Goal: Book appointment/travel/reservation

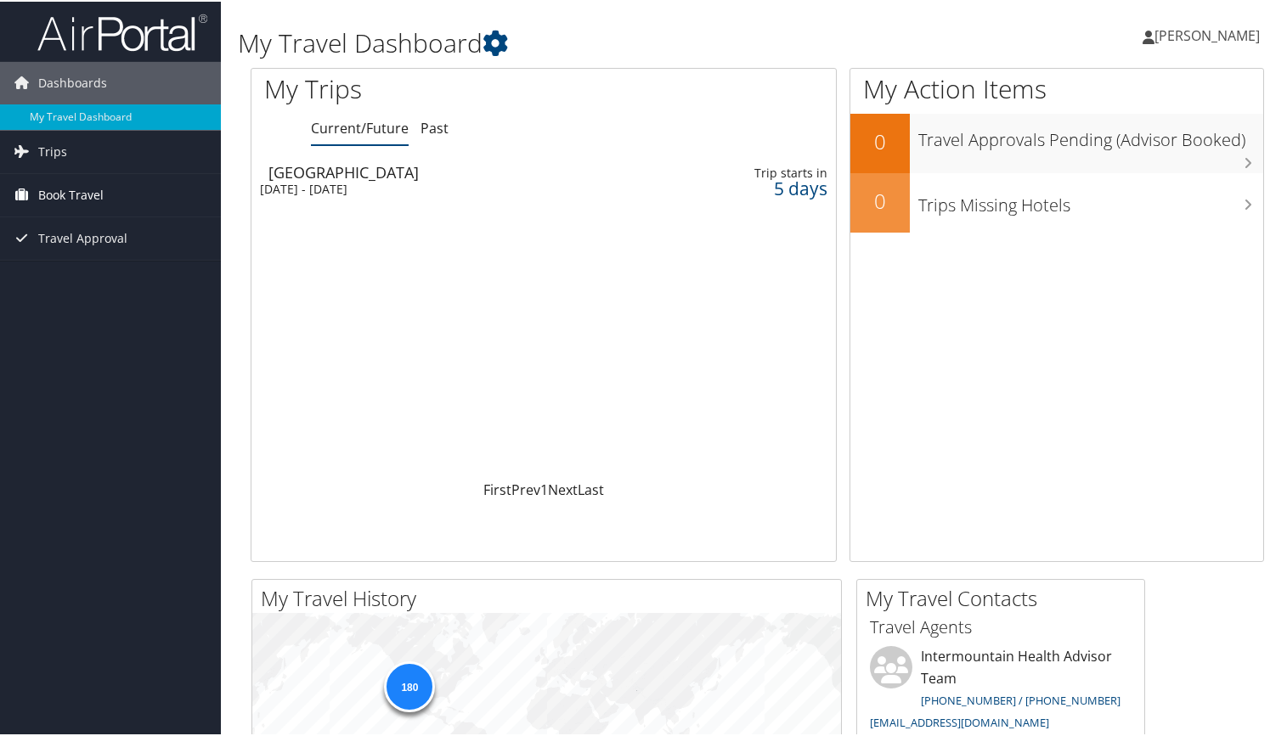
click at [62, 189] on span "Book Travel" at bounding box center [70, 193] width 65 height 42
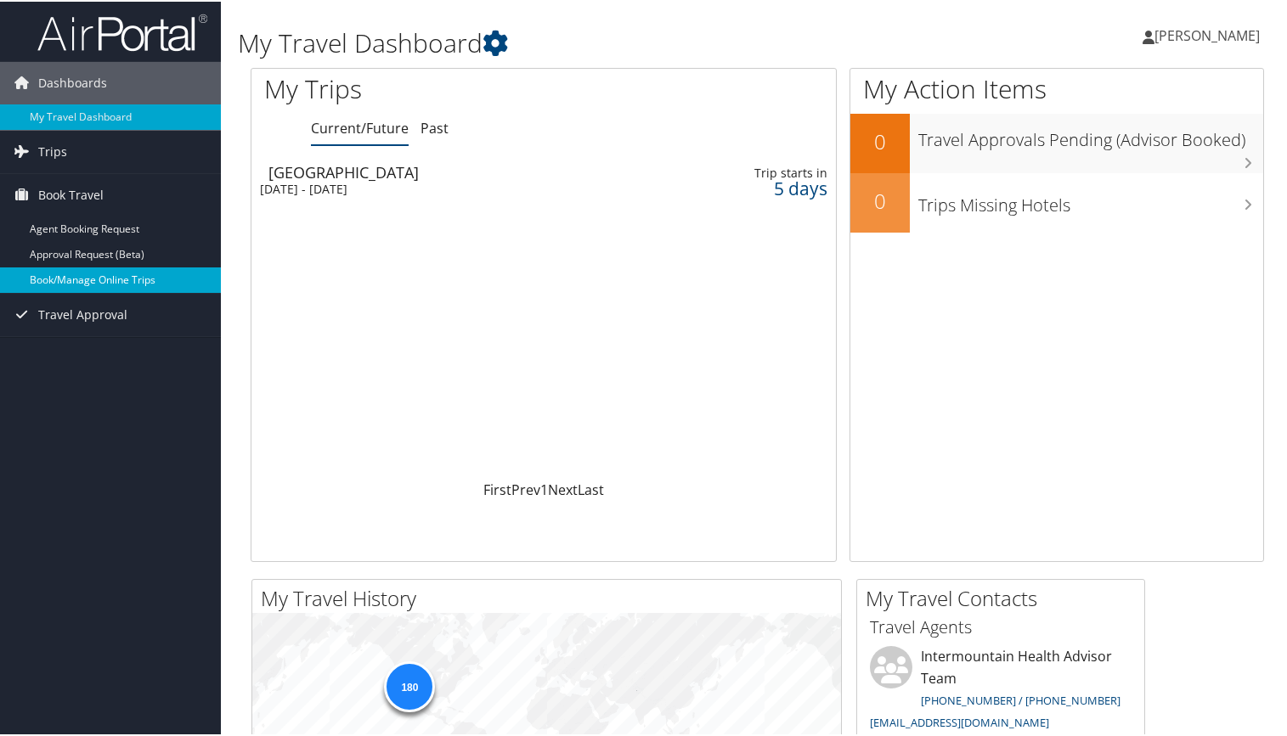
click at [72, 280] on link "Book/Manage Online Trips" at bounding box center [110, 278] width 221 height 25
